Goal: Information Seeking & Learning: Learn about a topic

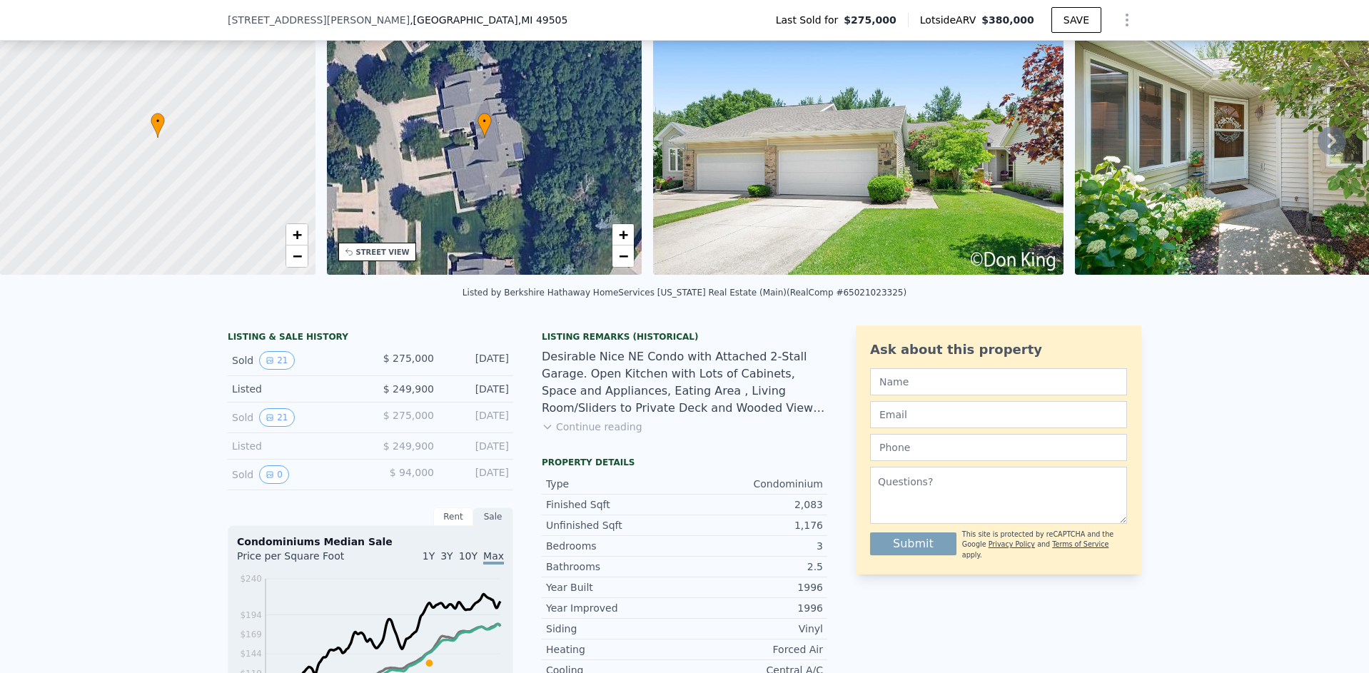
scroll to position [82, 0]
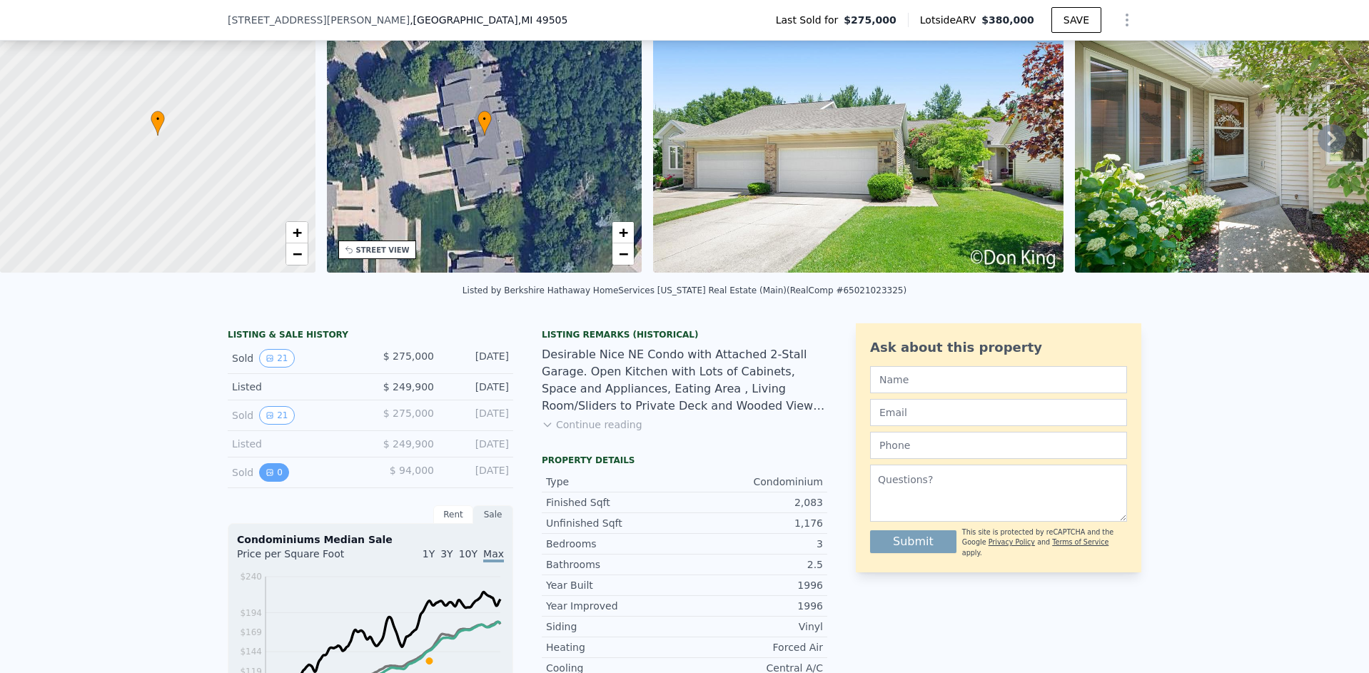
click at [260, 478] on button "0" at bounding box center [274, 472] width 30 height 19
click at [723, 206] on img at bounding box center [858, 136] width 410 height 274
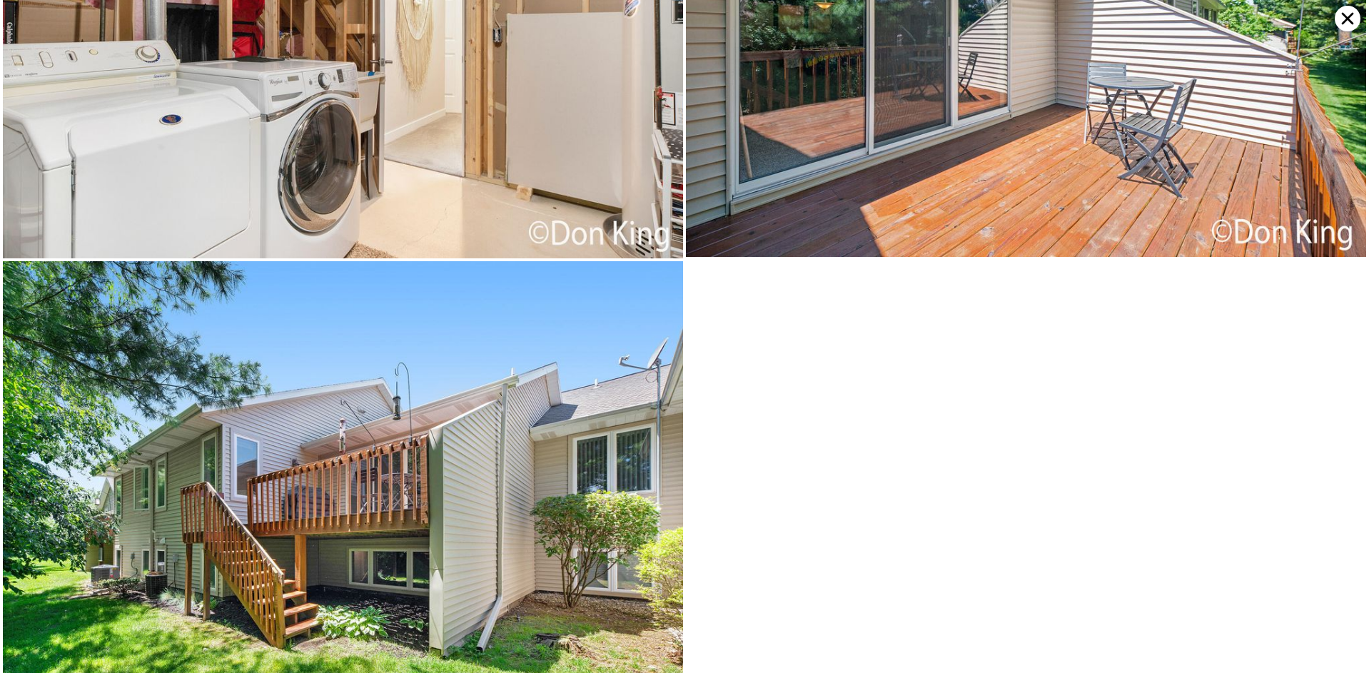
scroll to position [4309, 0]
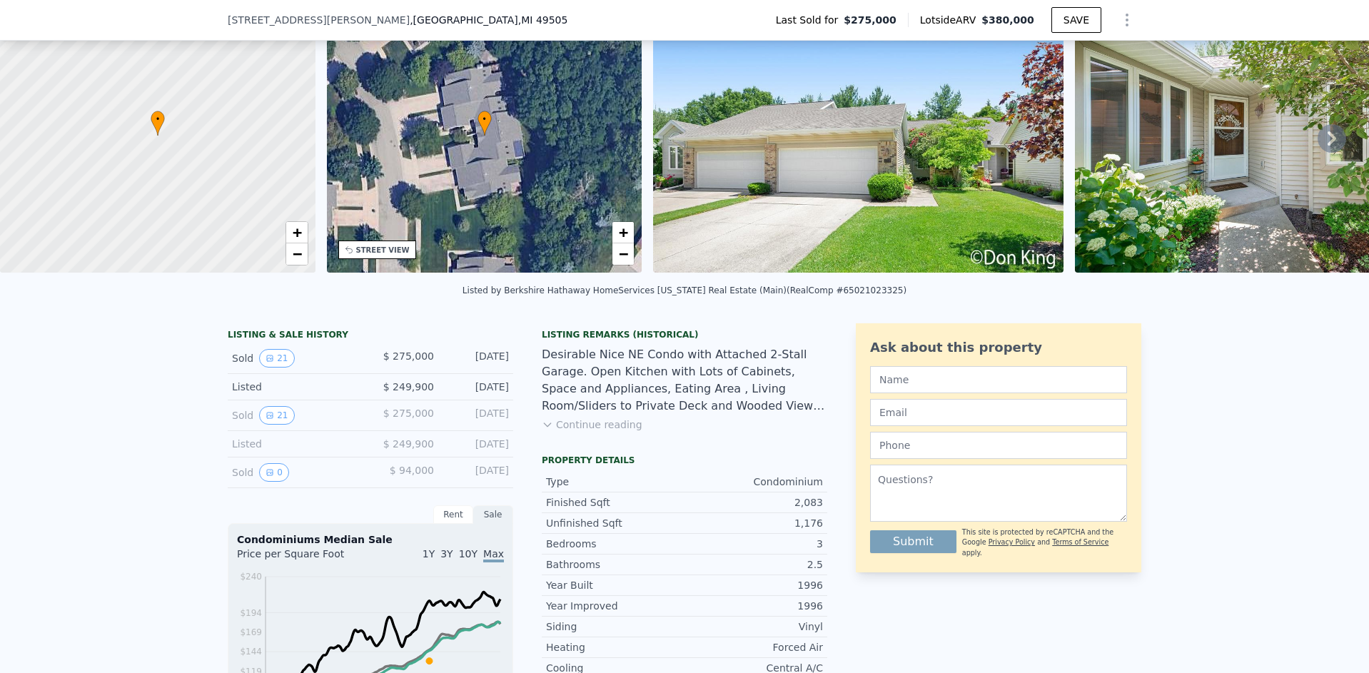
click at [577, 432] on button "Continue reading" at bounding box center [592, 425] width 101 height 14
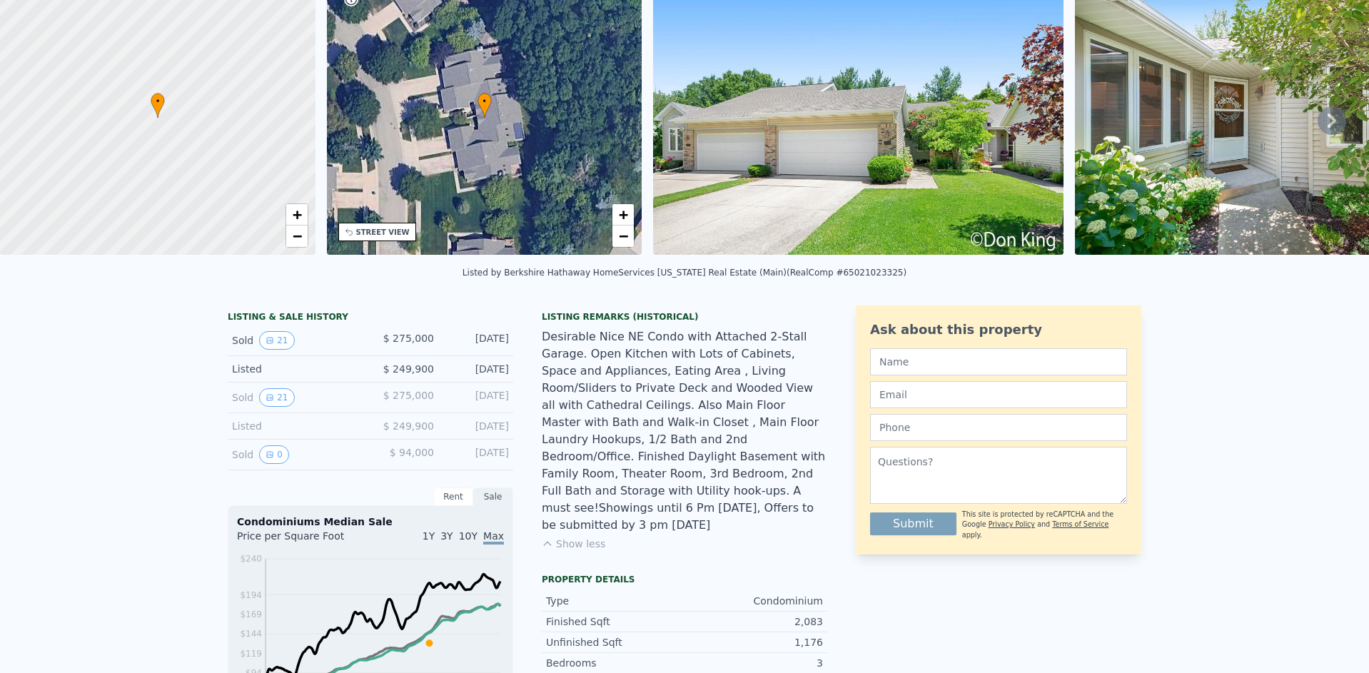
scroll to position [0, 0]
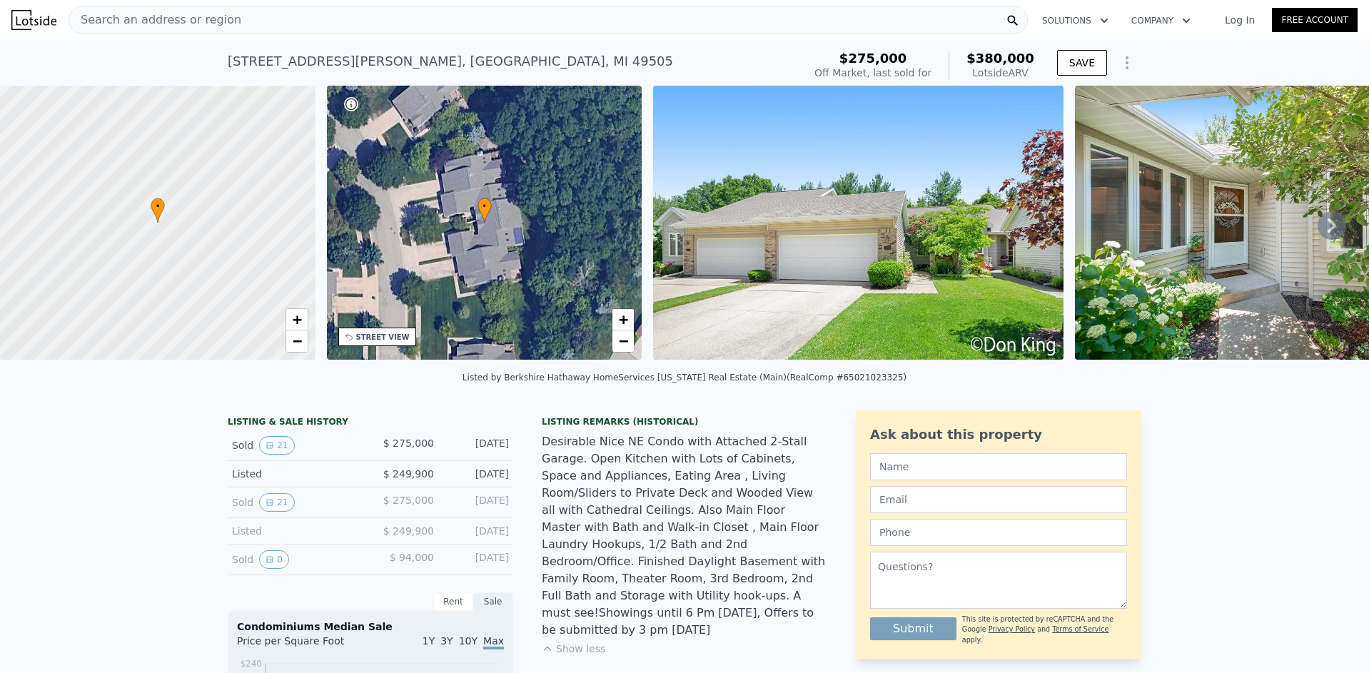
click at [226, 16] on div "Search an address or region" at bounding box center [548, 20] width 959 height 29
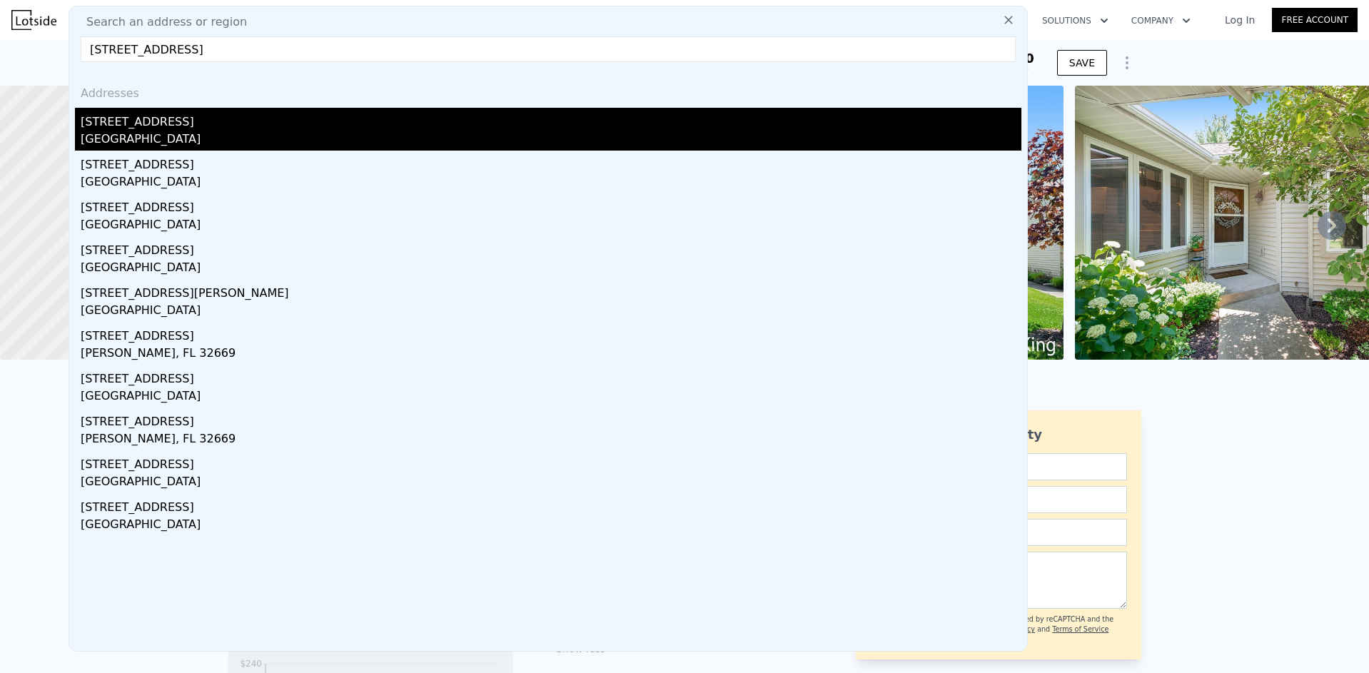
type input "[STREET_ADDRESS]"
click at [141, 131] on div "[GEOGRAPHIC_DATA]" at bounding box center [551, 141] width 941 height 20
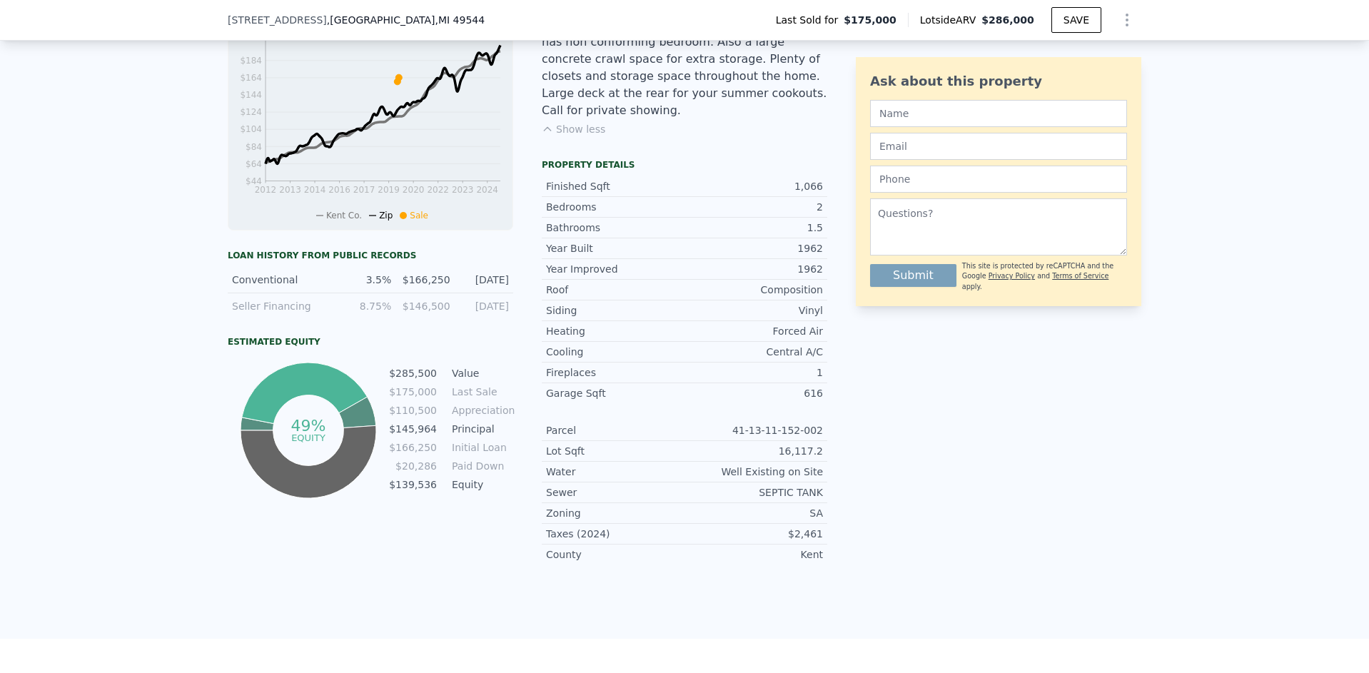
scroll to position [600, 0]
